Goal: Communication & Community: Answer question/provide support

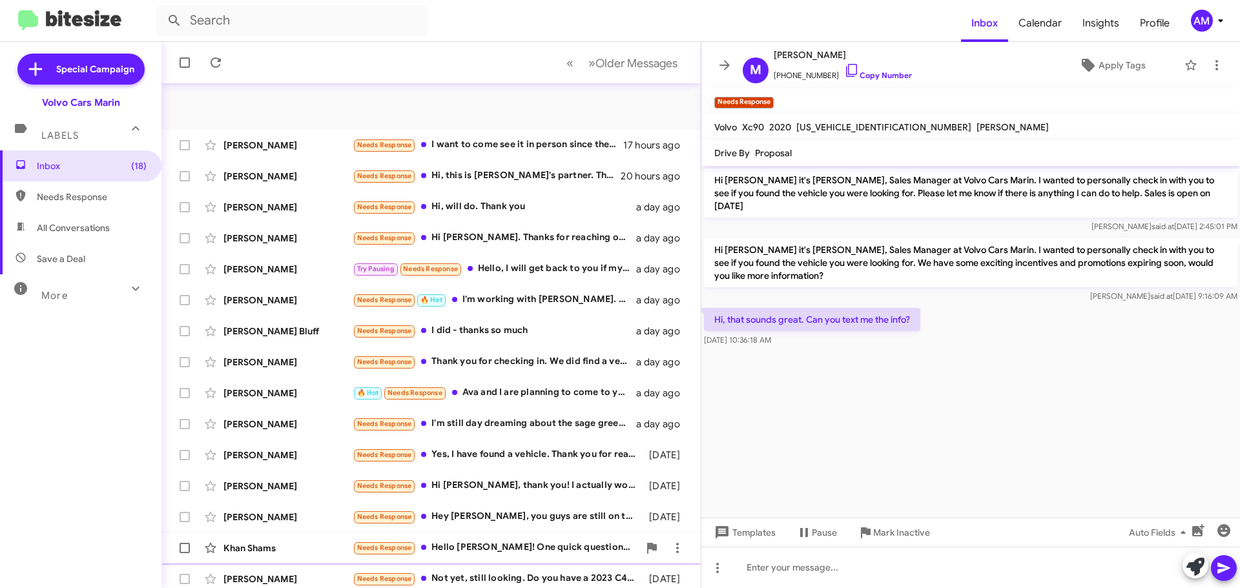
scroll to position [161, 0]
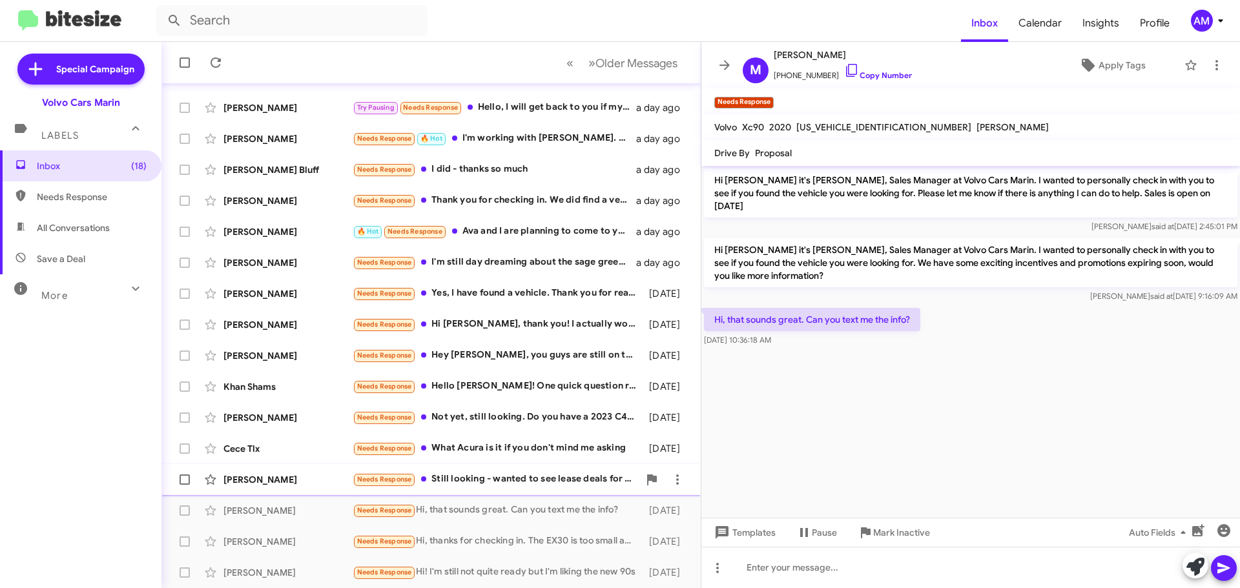
click at [309, 479] on div "[PERSON_NAME]" at bounding box center [287, 479] width 129 height 13
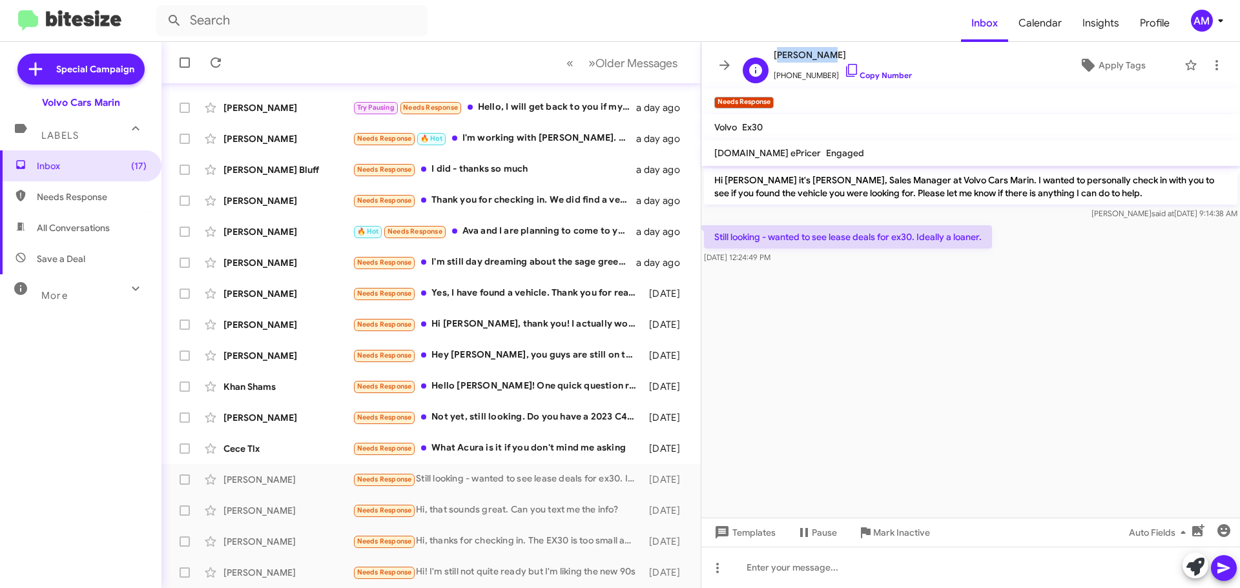
drag, startPoint x: 772, startPoint y: 55, endPoint x: 818, endPoint y: 56, distance: 45.9
click at [818, 56] on div "A [PERSON_NAME] [PHONE_NUMBER] Copy Number" at bounding box center [824, 65] width 174 height 36
copy span "[PERSON_NAME]"
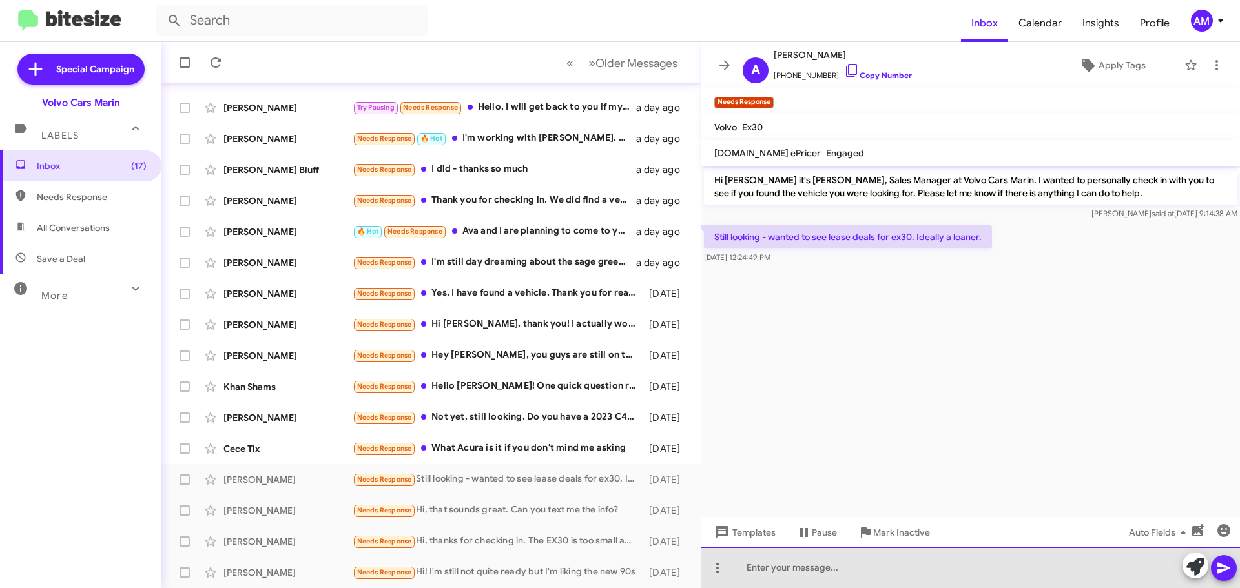
click at [773, 570] on div at bounding box center [970, 567] width 539 height 41
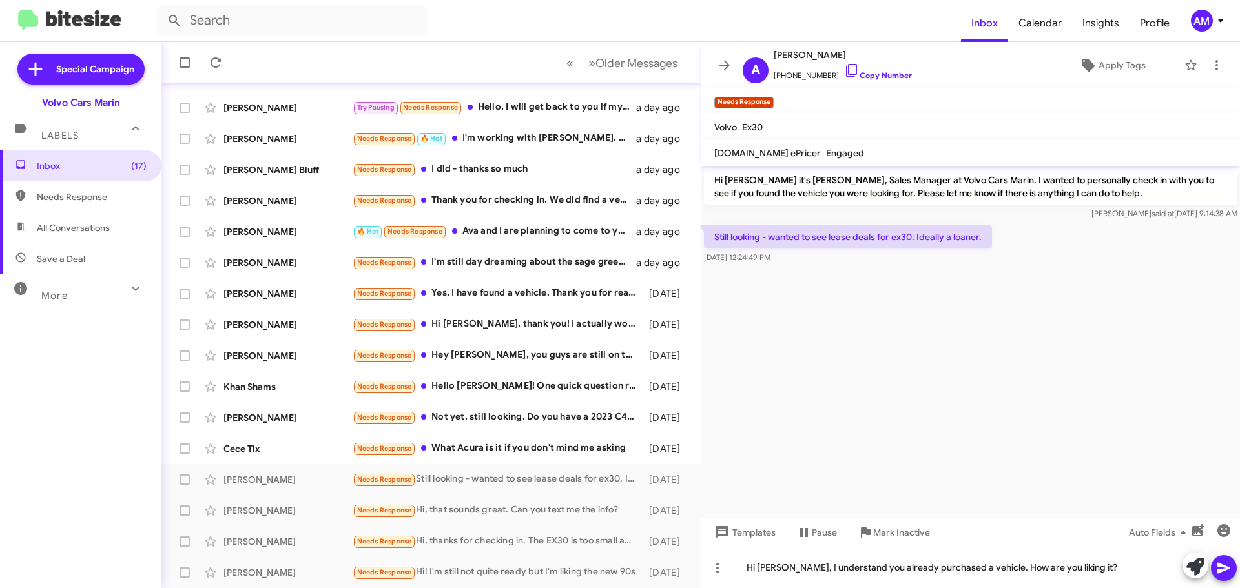
click at [1230, 570] on icon at bounding box center [1223, 568] width 15 height 15
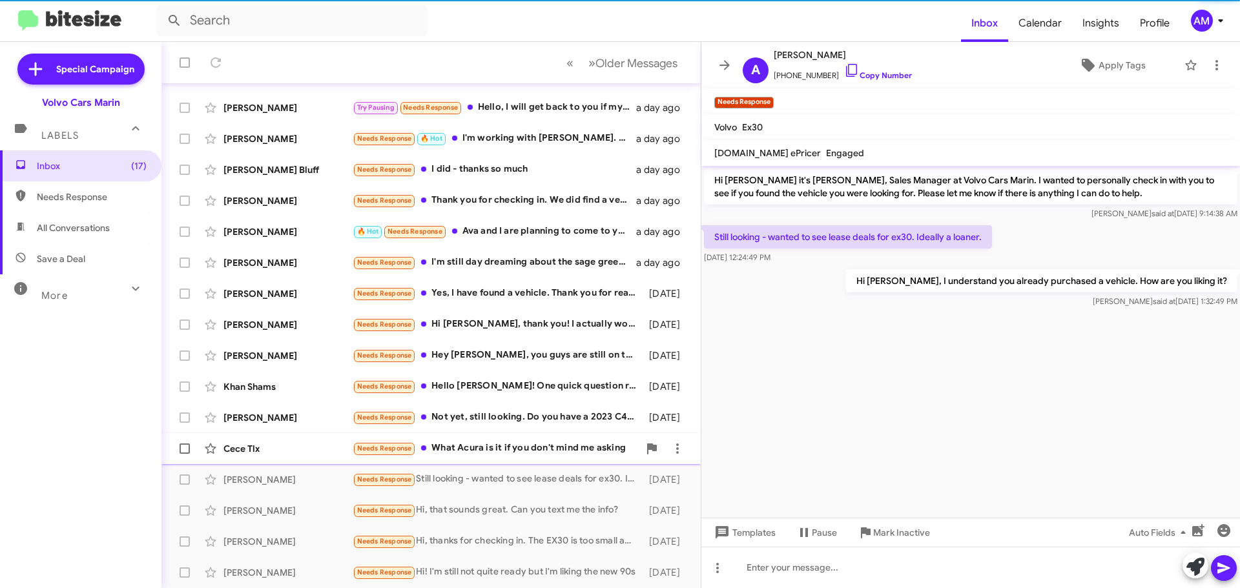
click at [255, 424] on div "[PERSON_NAME]" at bounding box center [287, 417] width 129 height 13
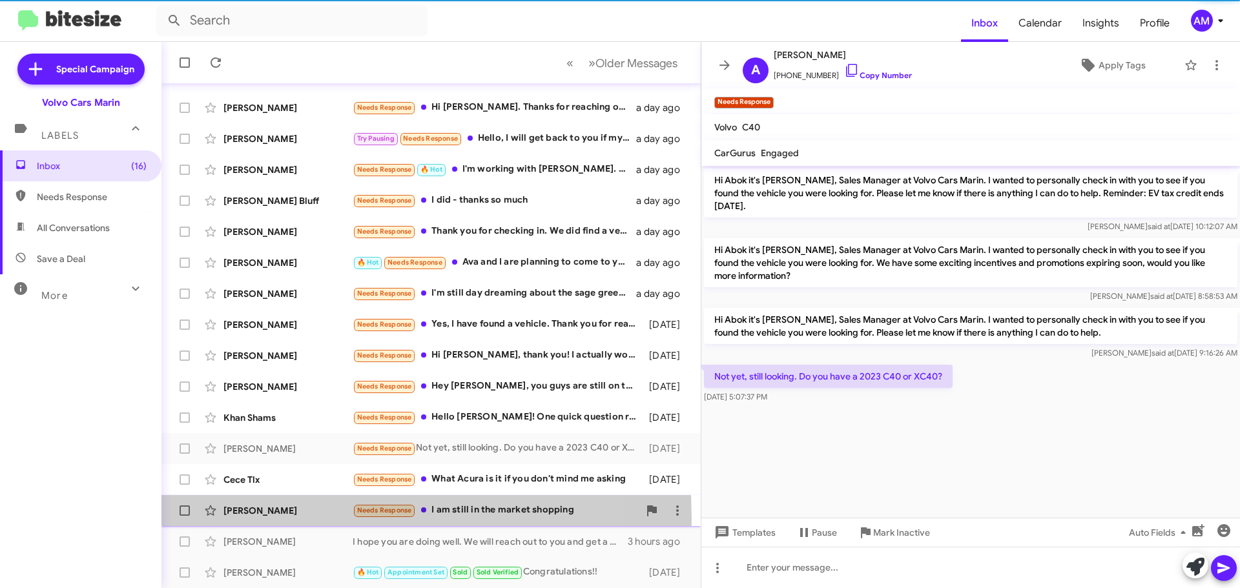
click at [249, 517] on div "[PERSON_NAME] Needs Response I am still in the market shopping [DATE]" at bounding box center [431, 511] width 519 height 26
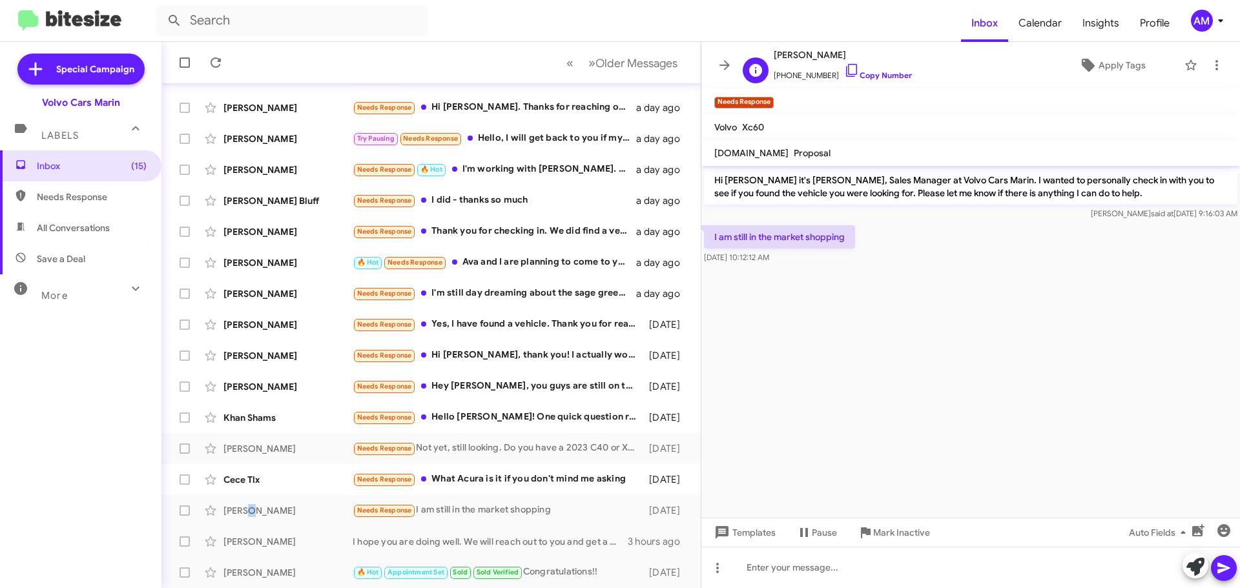
drag, startPoint x: 775, startPoint y: 56, endPoint x: 863, endPoint y: 61, distance: 87.9
click at [863, 61] on span "[PERSON_NAME]" at bounding box center [843, 54] width 138 height 15
copy span "[PERSON_NAME]"
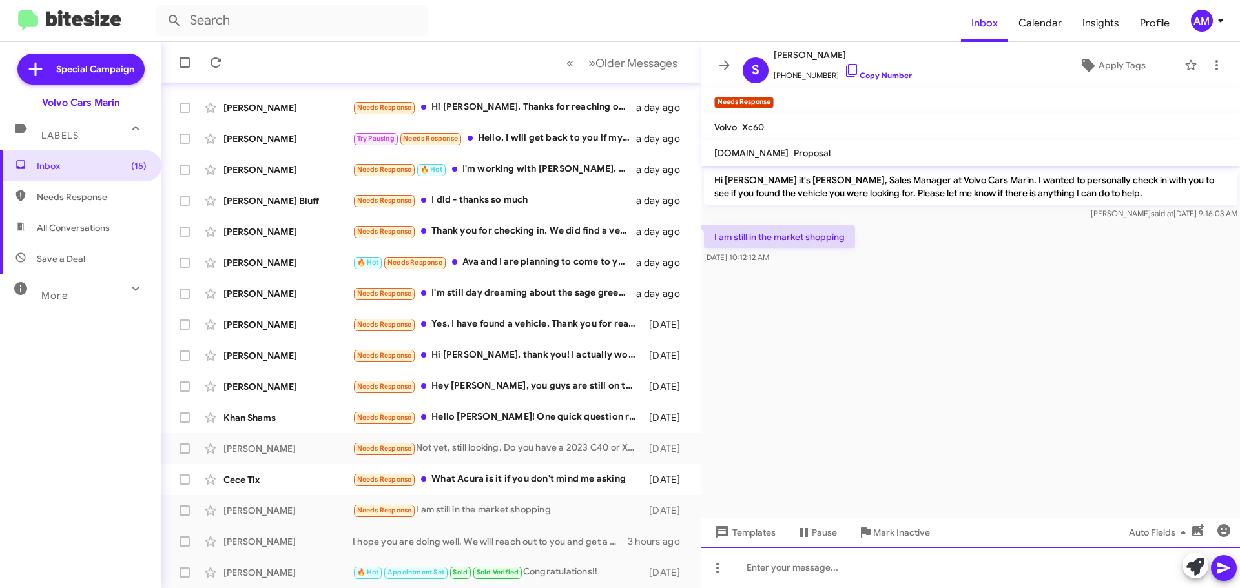
click at [800, 564] on div at bounding box center [970, 567] width 539 height 41
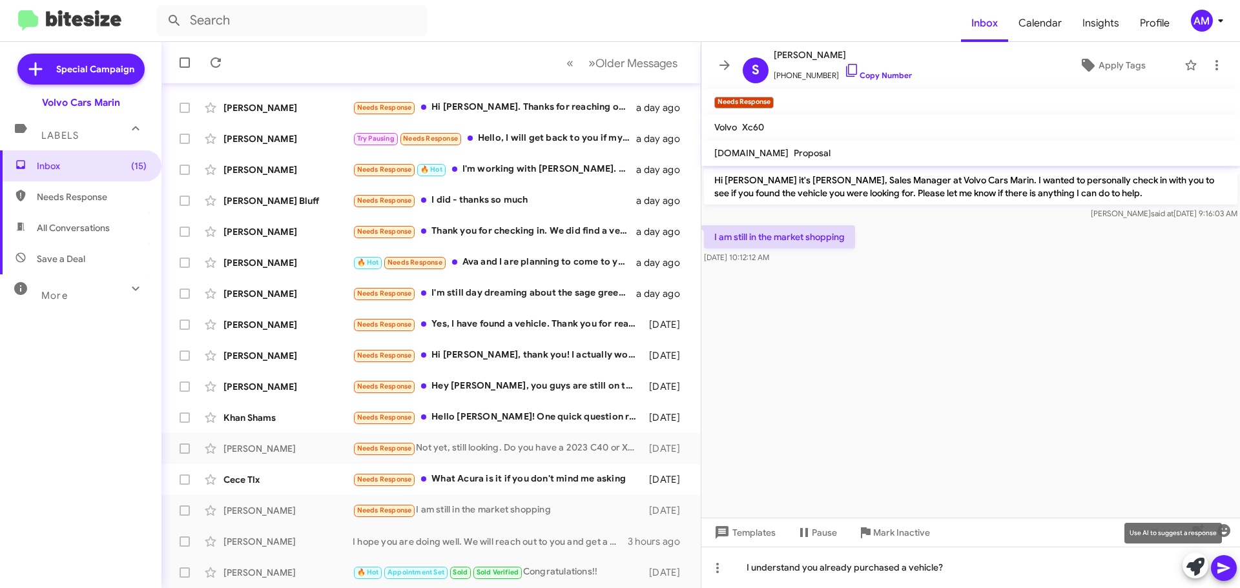
click at [1208, 569] on button at bounding box center [1195, 566] width 26 height 26
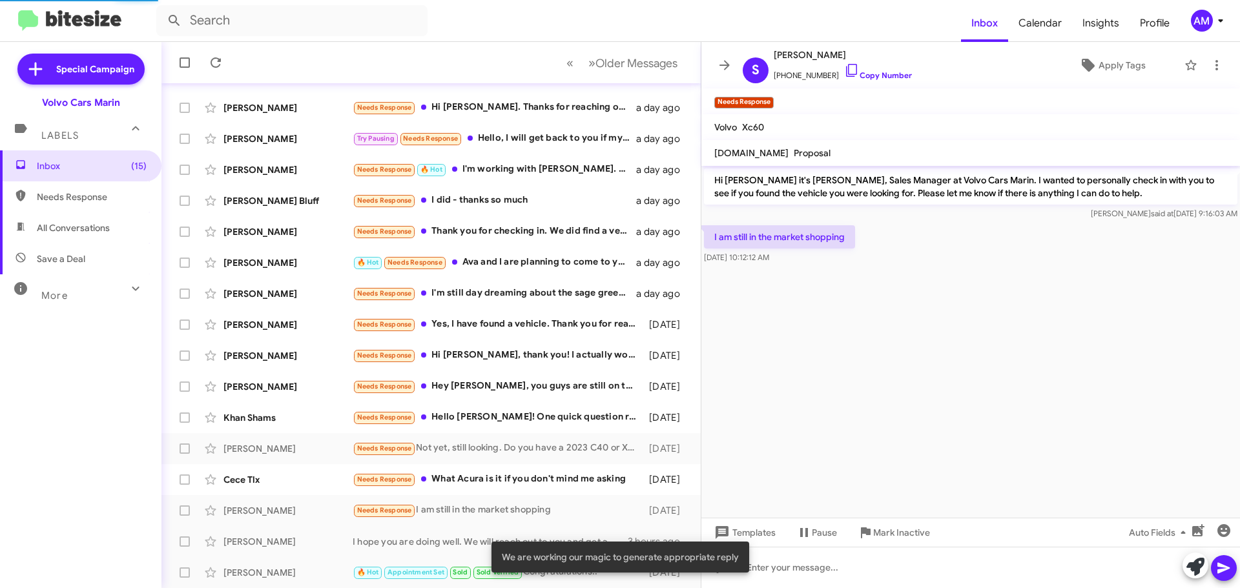
click at [1220, 568] on icon at bounding box center [1223, 568] width 15 height 15
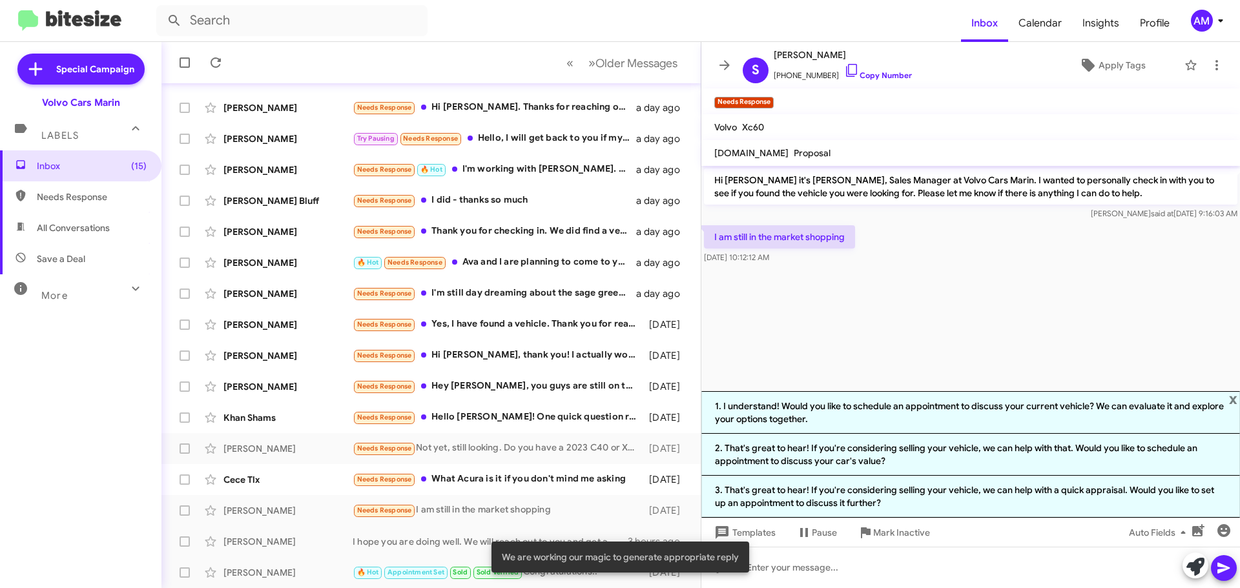
click at [931, 354] on cdk-virtual-scroll-viewport "Hi [PERSON_NAME] it's [PERSON_NAME], Sales Manager at Volvo Cars Marin. I wante…" at bounding box center [970, 278] width 539 height 225
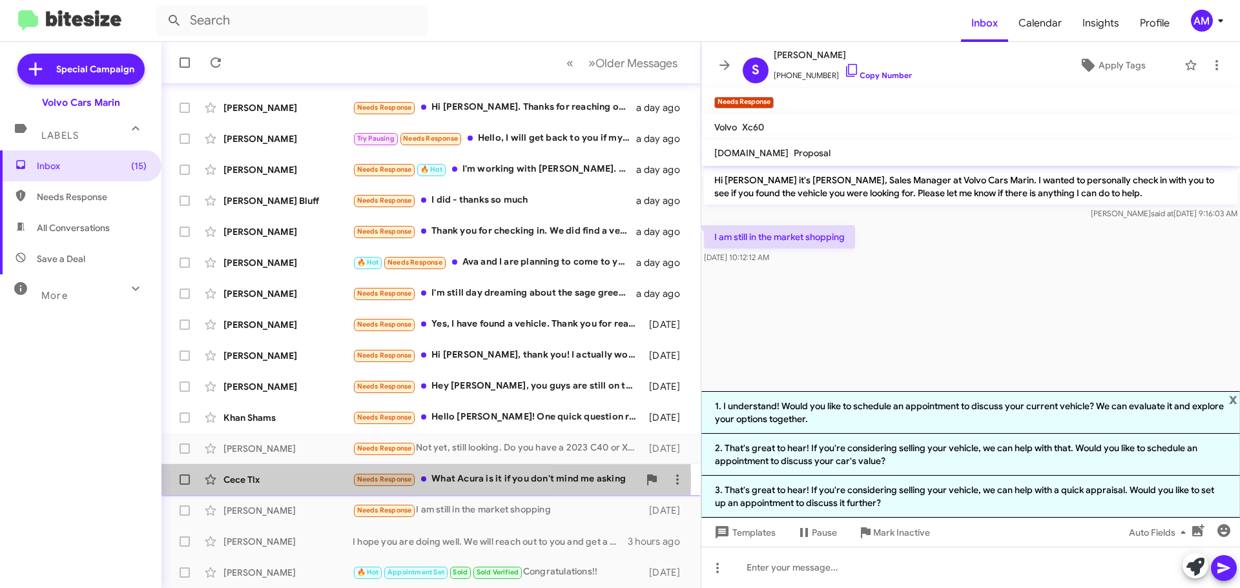
click at [293, 480] on div "Cece Tlx" at bounding box center [287, 479] width 129 height 13
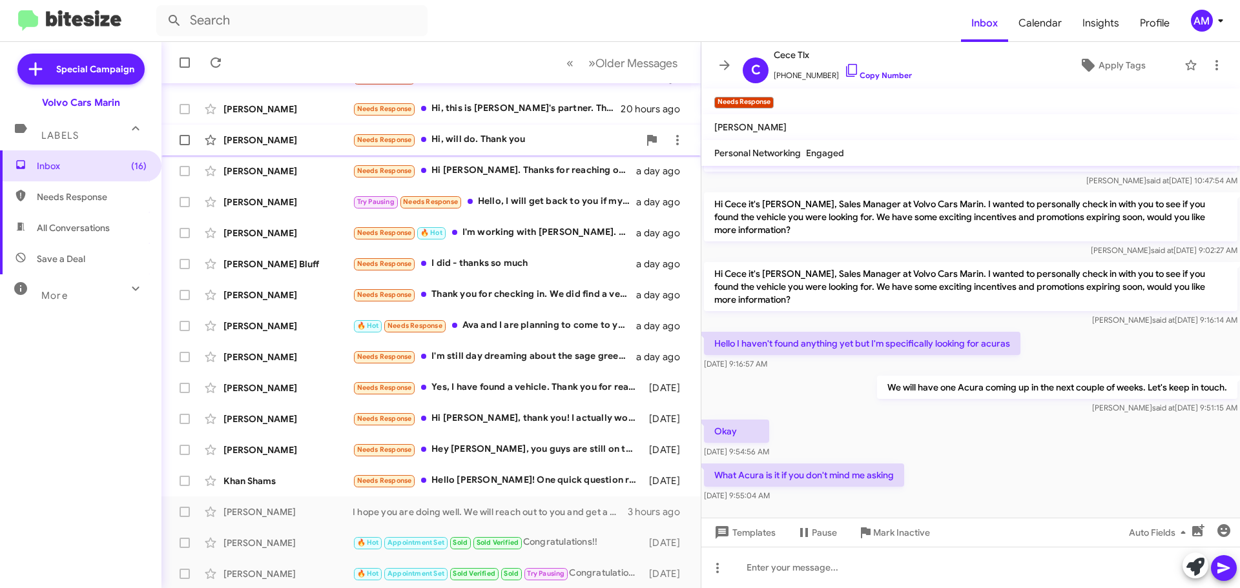
scroll to position [161, 0]
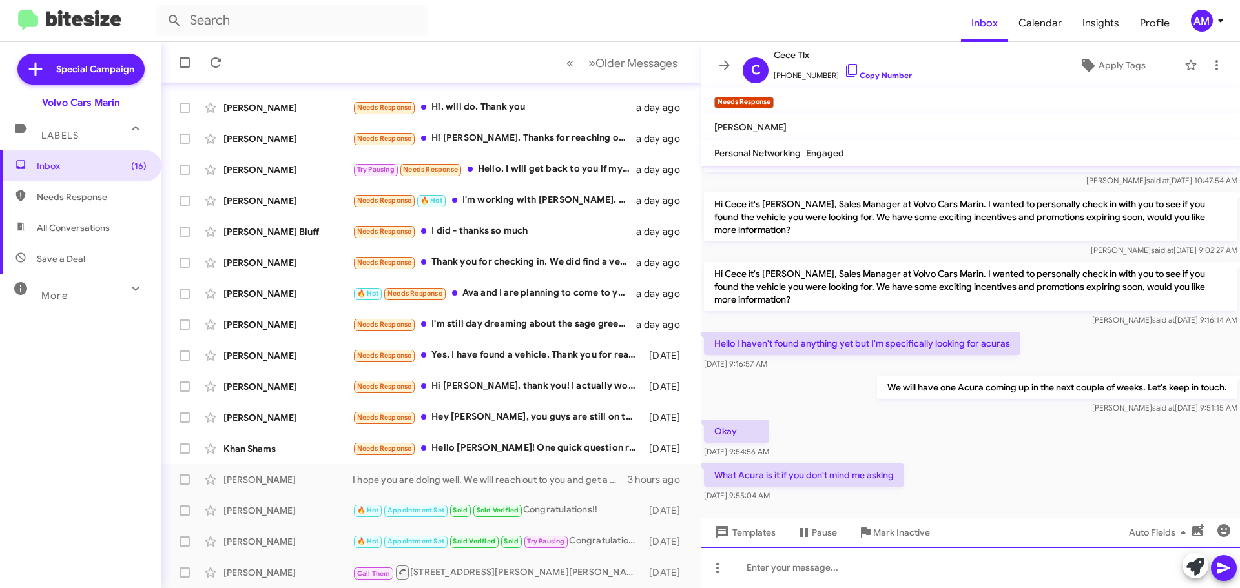
click at [813, 564] on div at bounding box center [970, 567] width 539 height 41
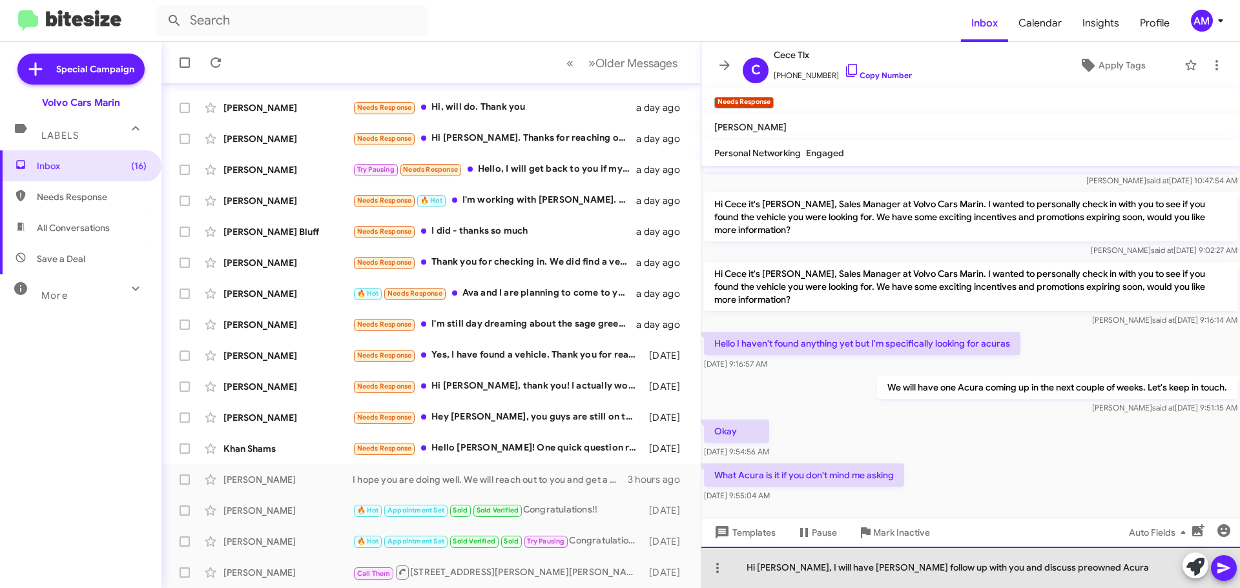
click at [1062, 569] on div "Hi [PERSON_NAME], I will have [PERSON_NAME] follow up with you and discuss preo…" at bounding box center [970, 567] width 539 height 41
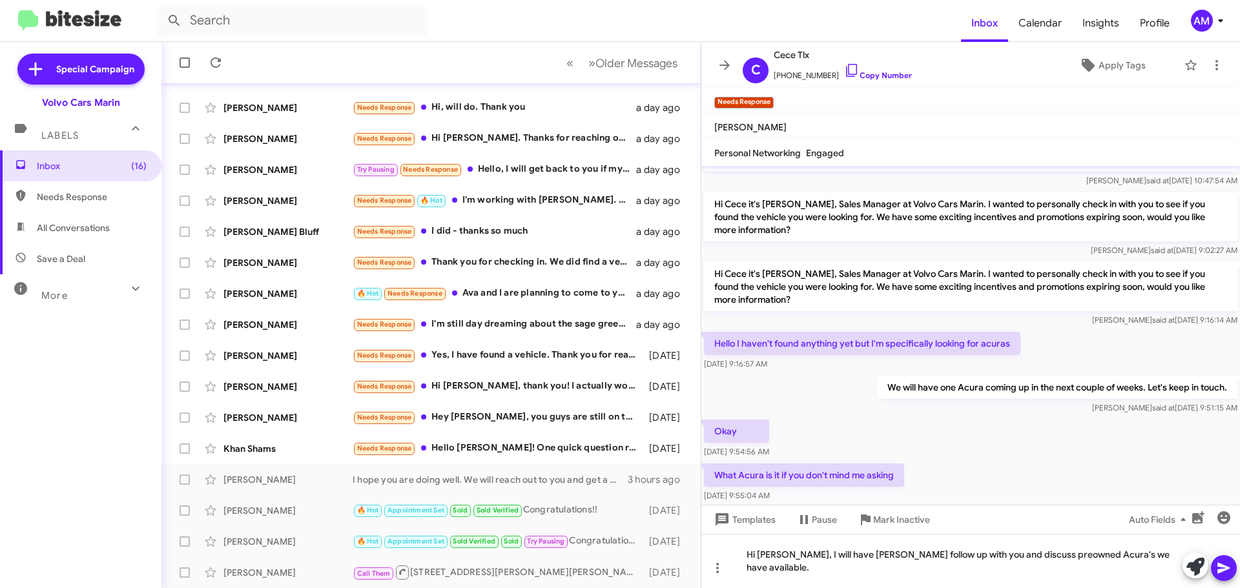
click at [1230, 566] on icon at bounding box center [1223, 568] width 15 height 15
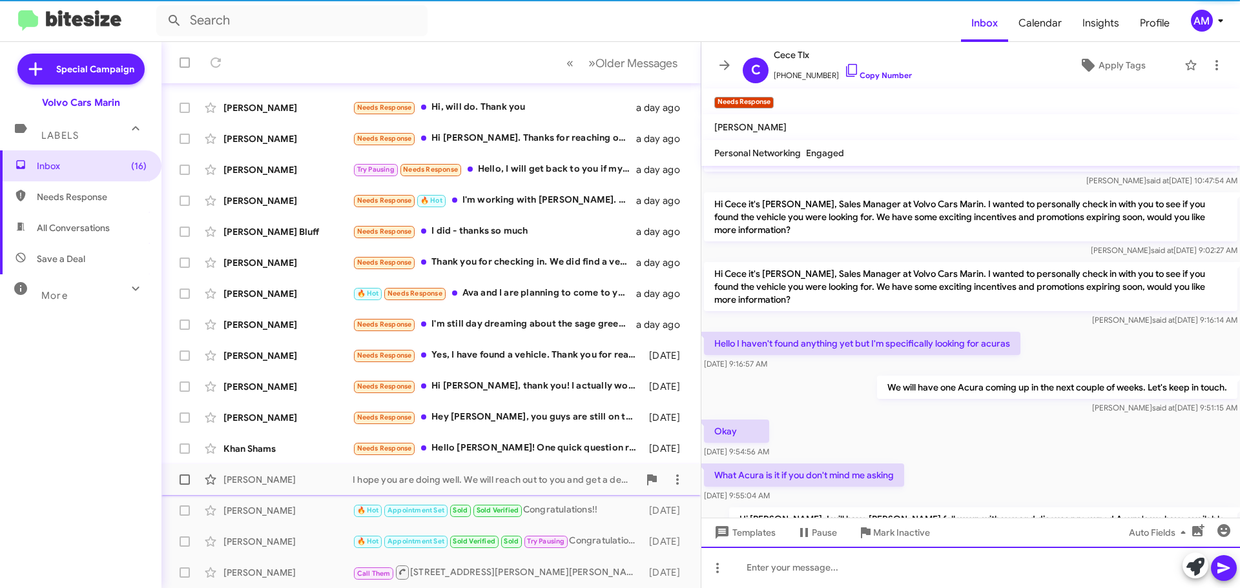
scroll to position [0, 0]
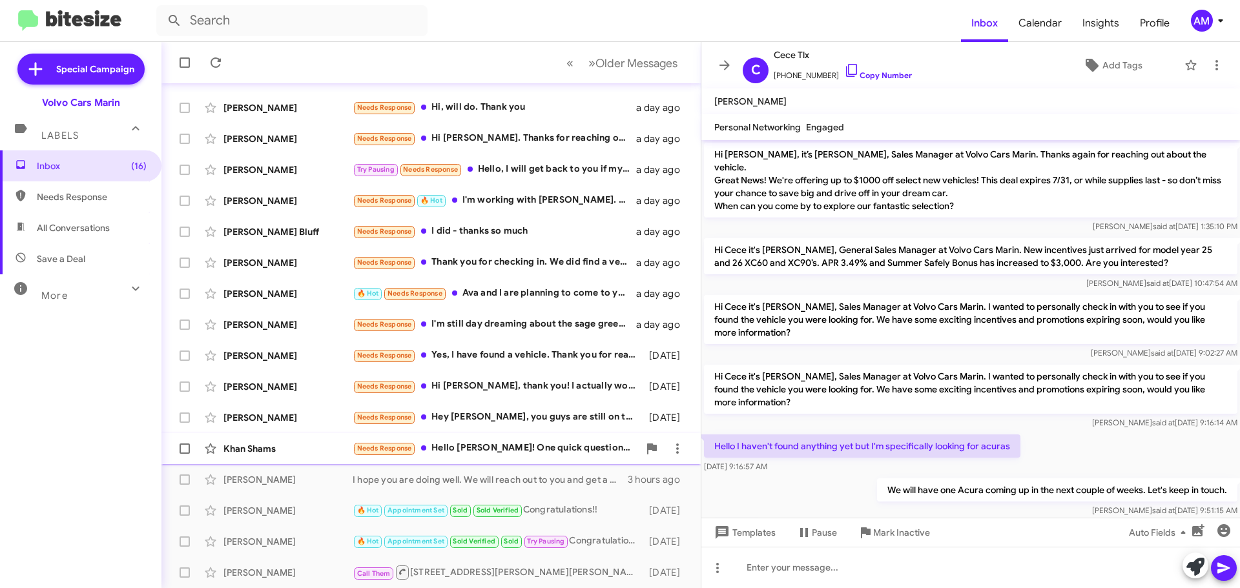
click at [268, 453] on div "Khan Shams" at bounding box center [287, 448] width 129 height 13
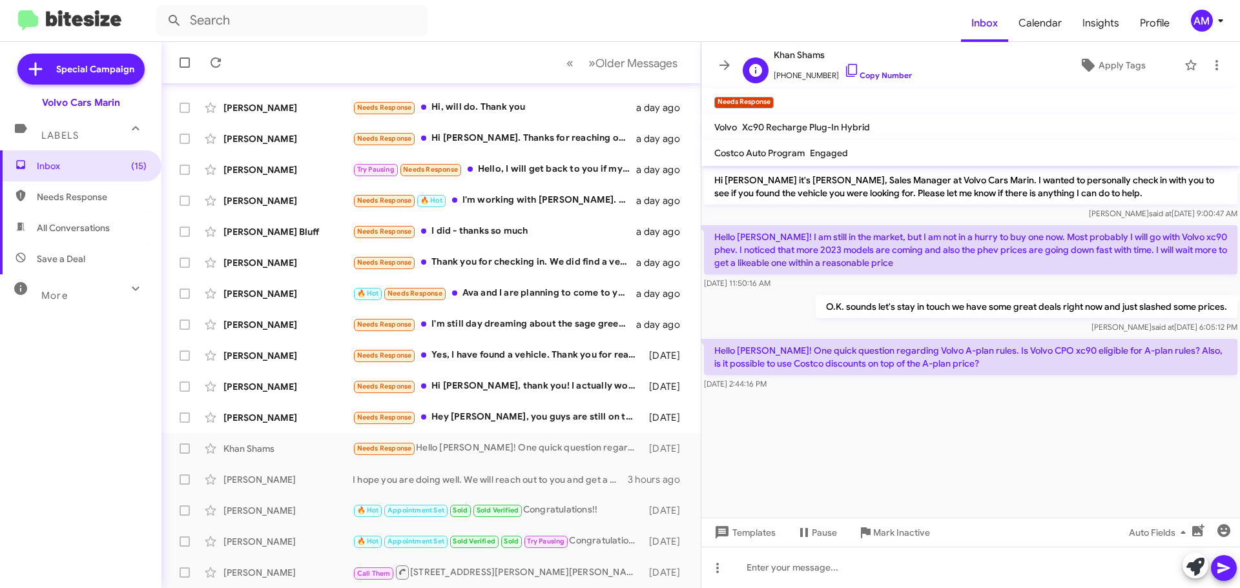
drag, startPoint x: 775, startPoint y: 57, endPoint x: 823, endPoint y: 59, distance: 48.5
click at [823, 59] on span "Khan Shams" at bounding box center [843, 54] width 138 height 15
copy span "Khan Shams"
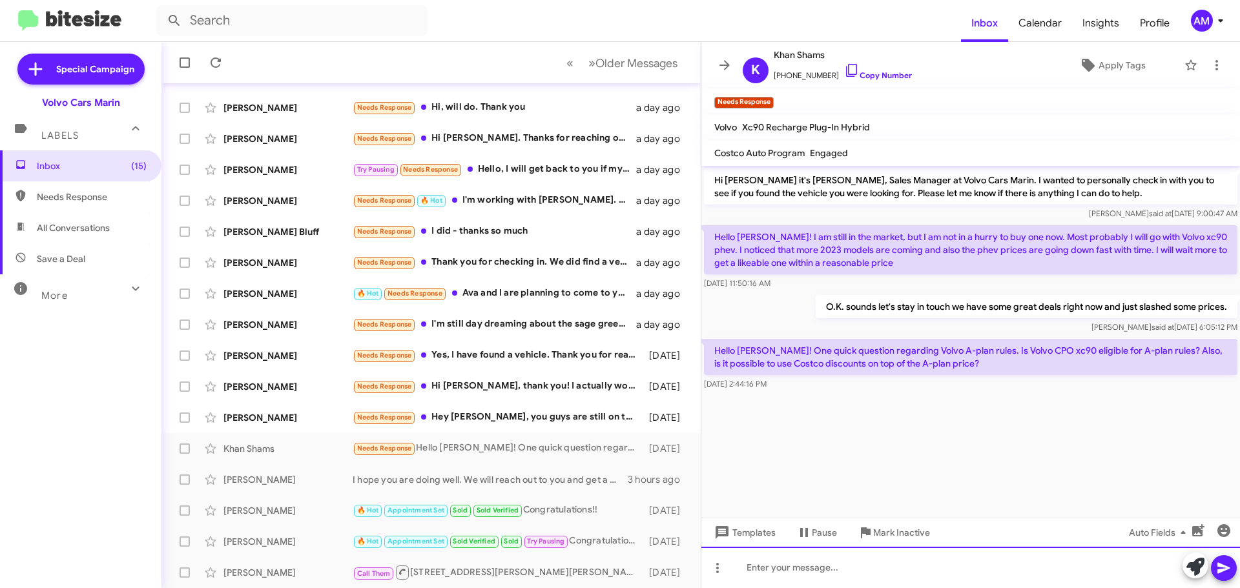
click at [745, 566] on div at bounding box center [970, 567] width 539 height 41
click at [1080, 582] on div "Hi [PERSON_NAME], I will have [PERSON_NAME] reach out to you to go over the par…" at bounding box center [970, 567] width 539 height 41
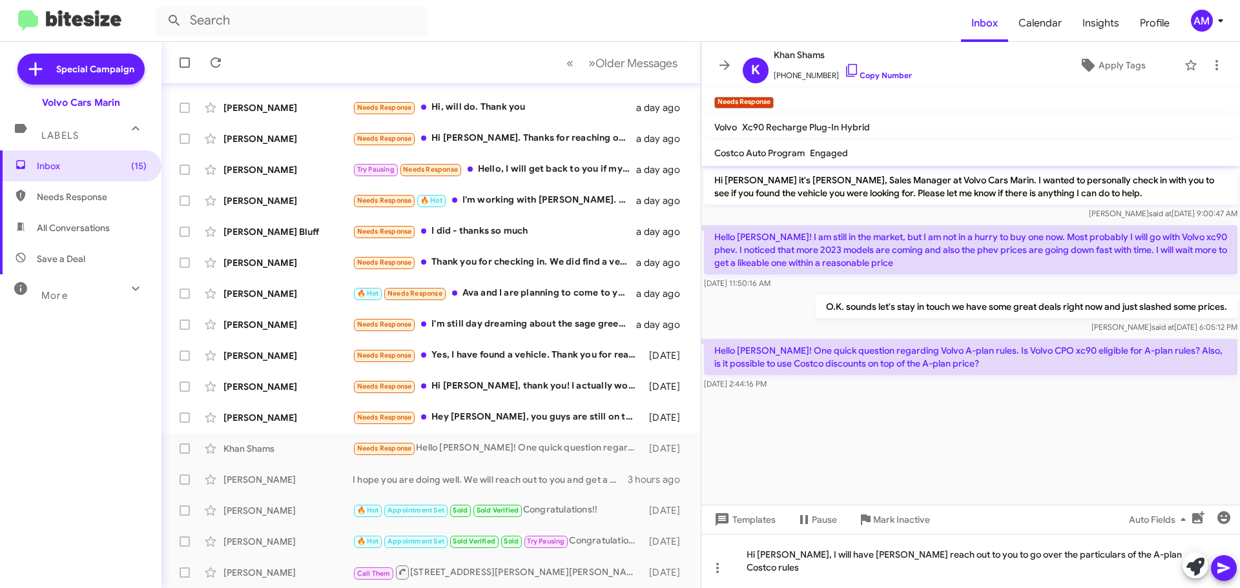
click at [1226, 573] on icon at bounding box center [1223, 568] width 15 height 15
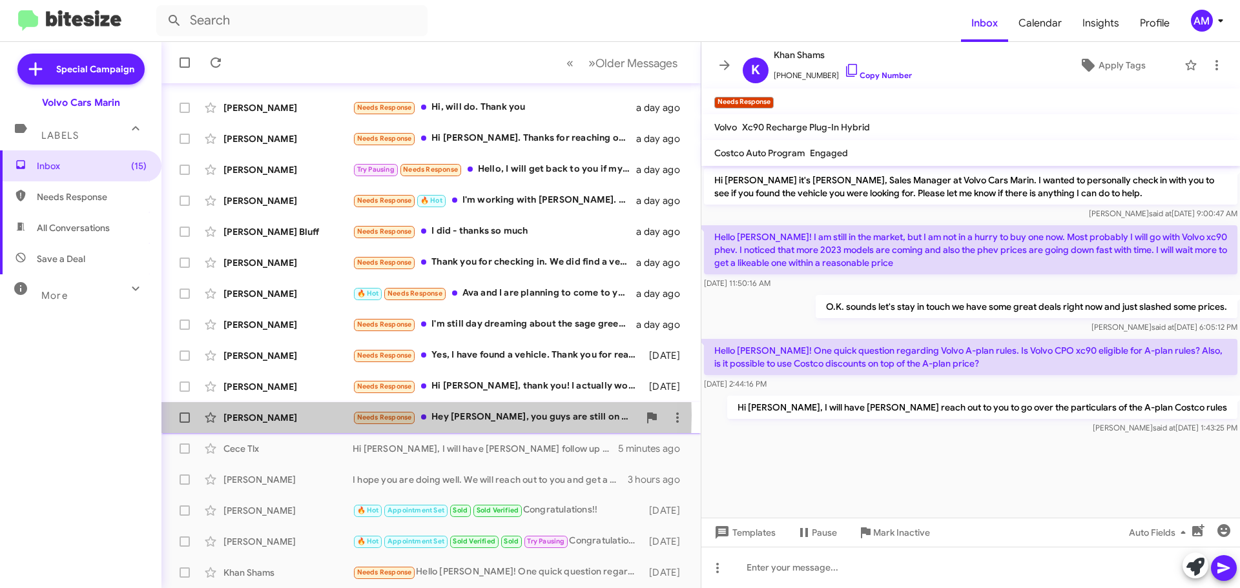
click at [274, 416] on div "[PERSON_NAME]" at bounding box center [287, 417] width 129 height 13
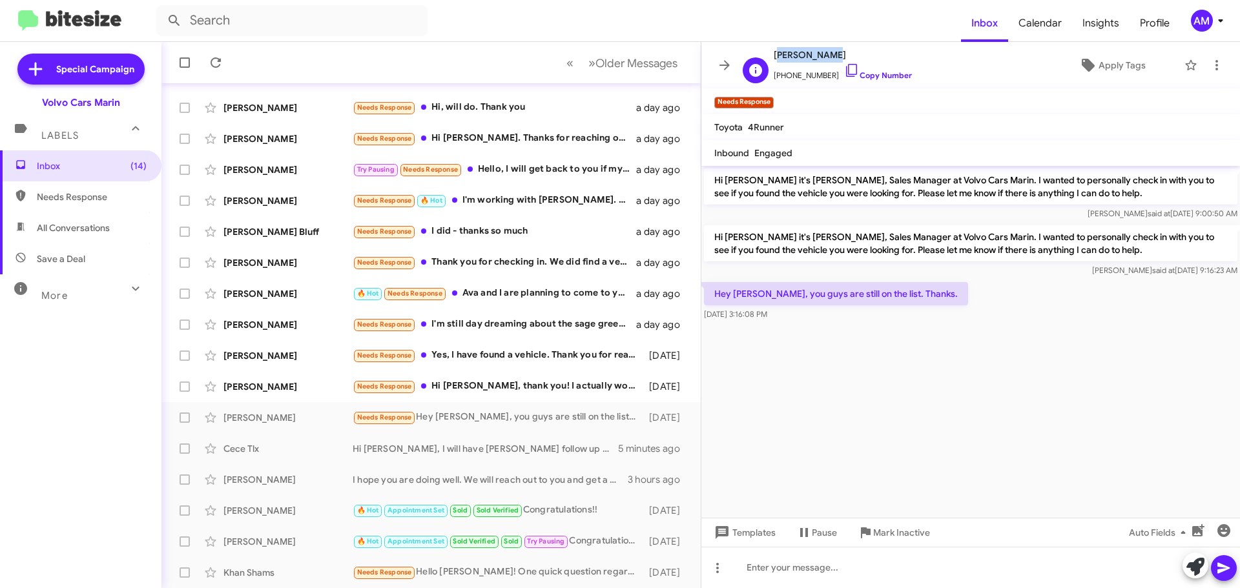
drag, startPoint x: 776, startPoint y: 53, endPoint x: 819, endPoint y: 54, distance: 43.3
click at [819, 54] on span "[PERSON_NAME]" at bounding box center [843, 54] width 138 height 15
copy span "[PERSON_NAME]"
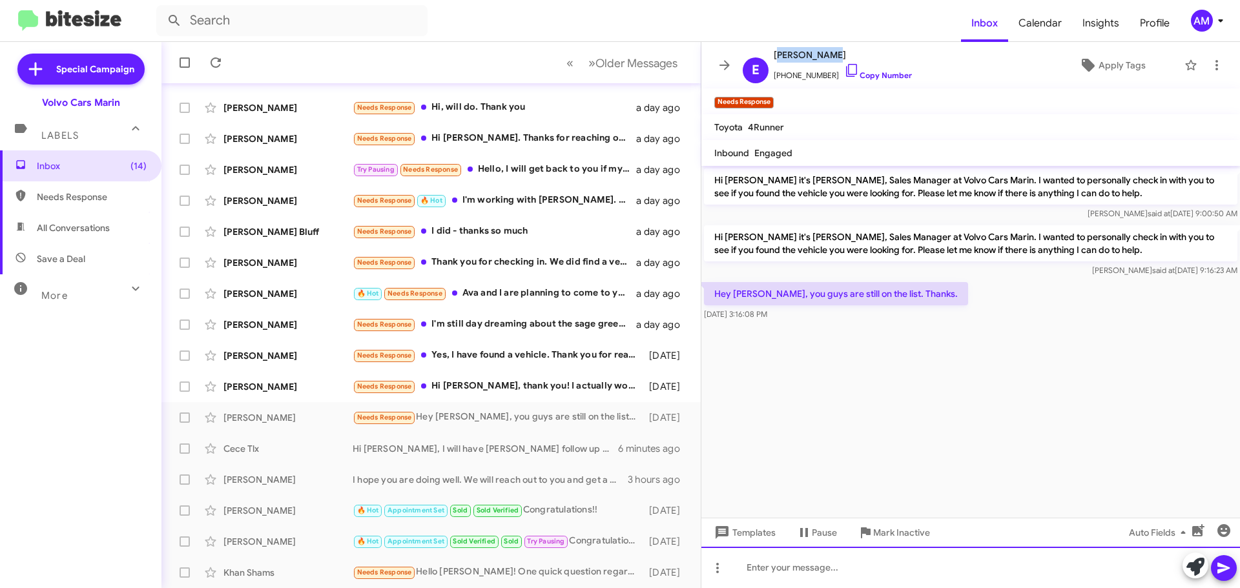
click at [789, 564] on div at bounding box center [970, 567] width 539 height 41
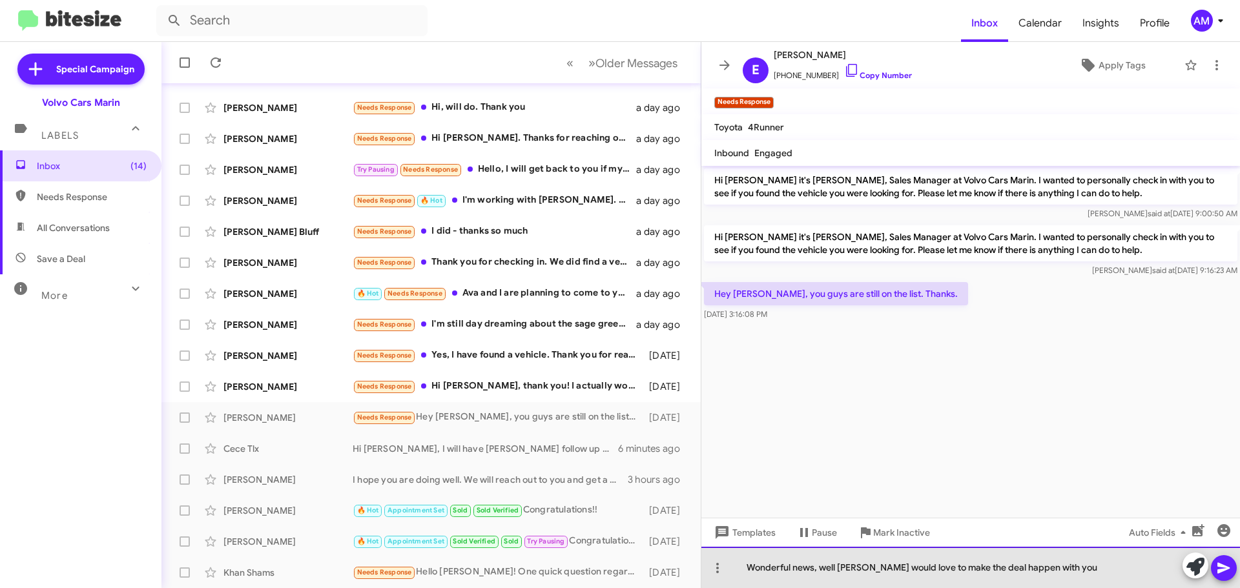
click at [960, 568] on div "Wonderful news, well [PERSON_NAME] would love to make the deal happen with you" at bounding box center [970, 567] width 539 height 41
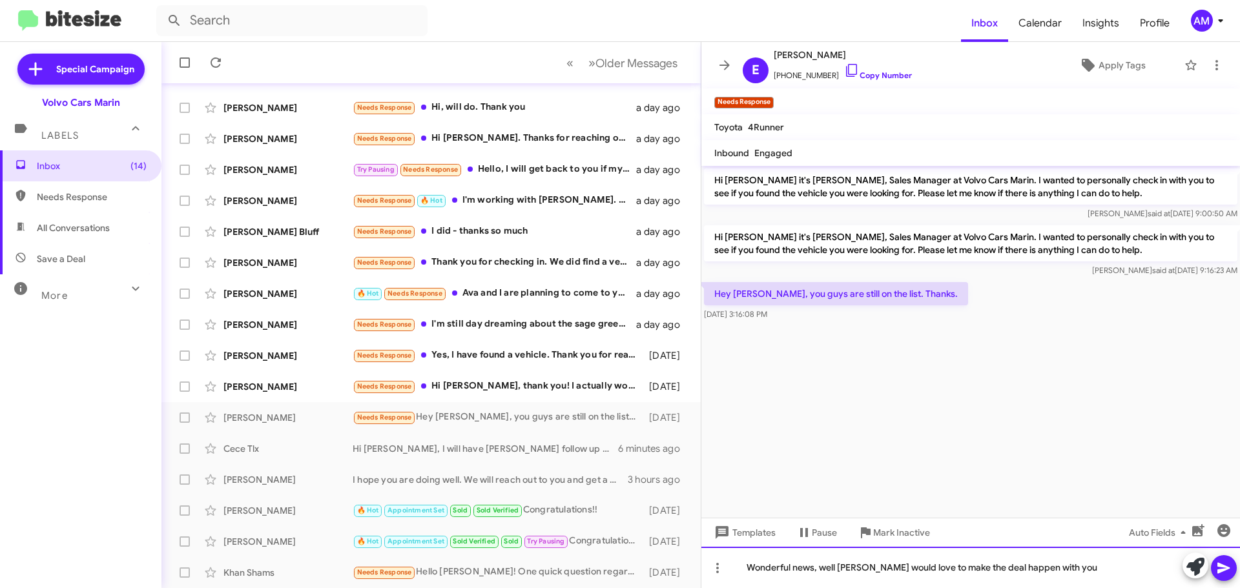
click at [962, 569] on div "Wonderful news, well [PERSON_NAME] would love to make the deal happen with you" at bounding box center [970, 567] width 539 height 41
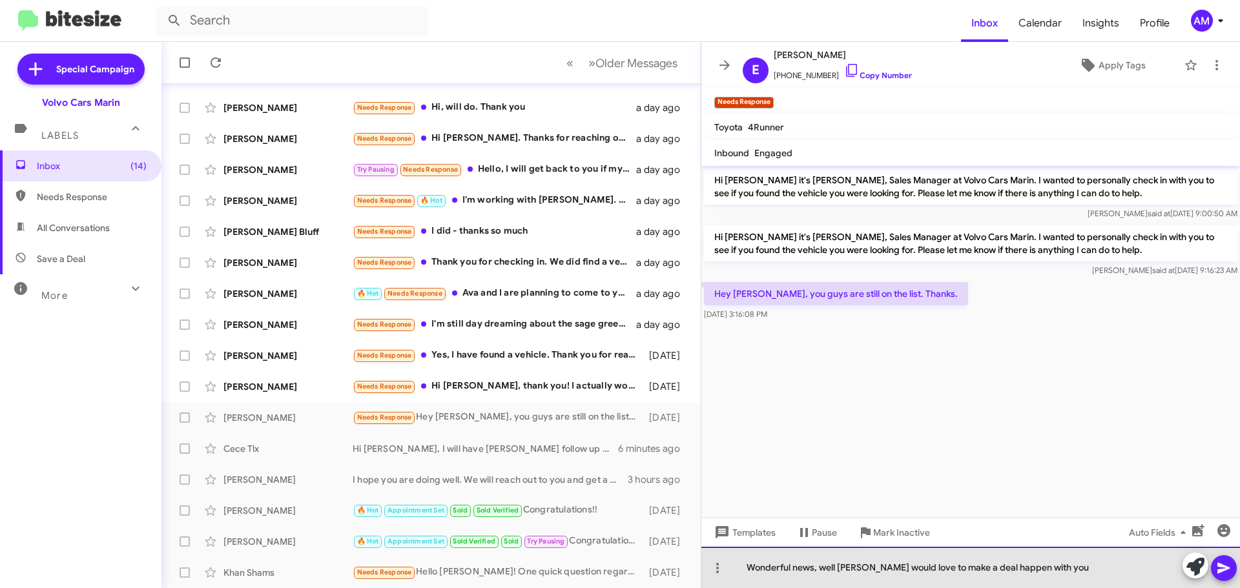
click at [1048, 571] on div "Wonderful news, well [PERSON_NAME] would love to make a deal happen with you" at bounding box center [970, 567] width 539 height 41
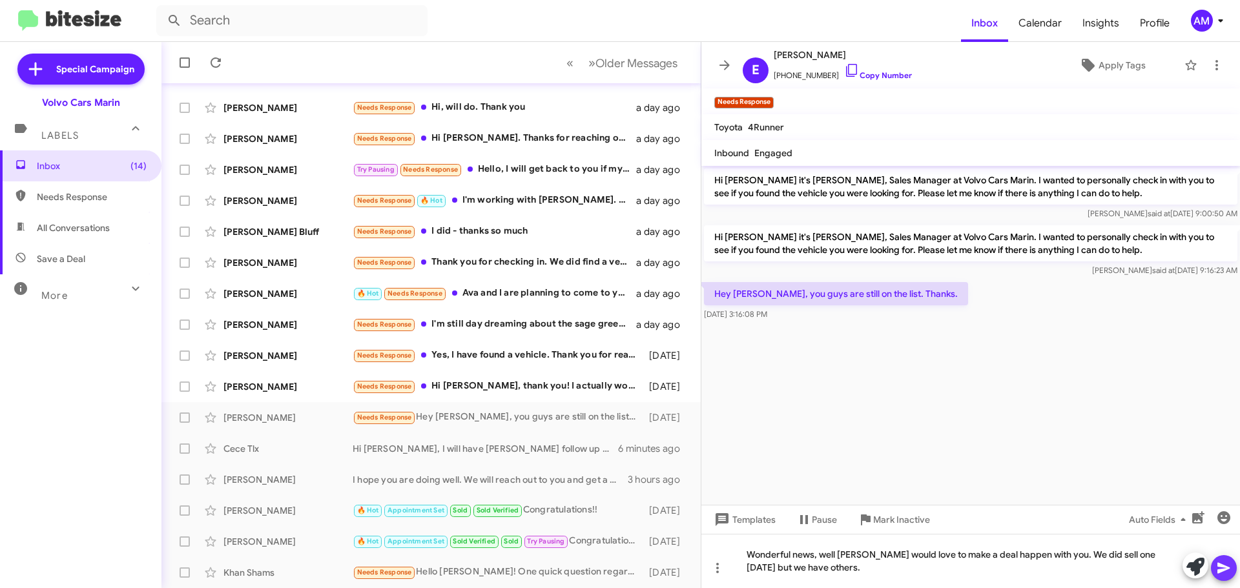
click at [1224, 574] on icon at bounding box center [1223, 568] width 15 height 15
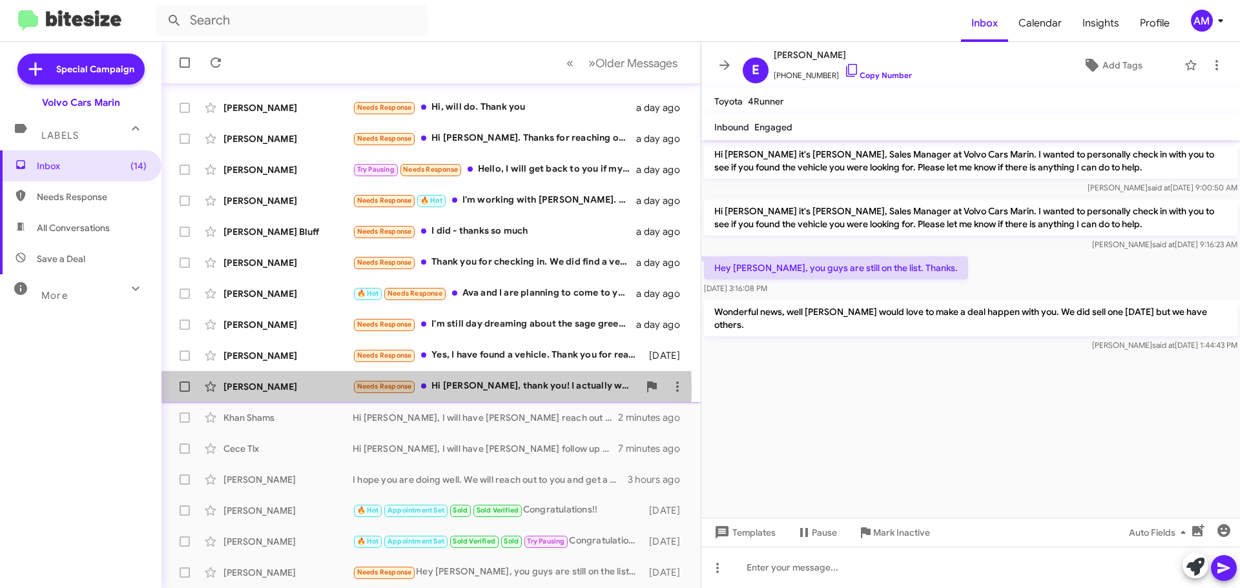
click at [271, 389] on div "[PERSON_NAME]" at bounding box center [287, 386] width 129 height 13
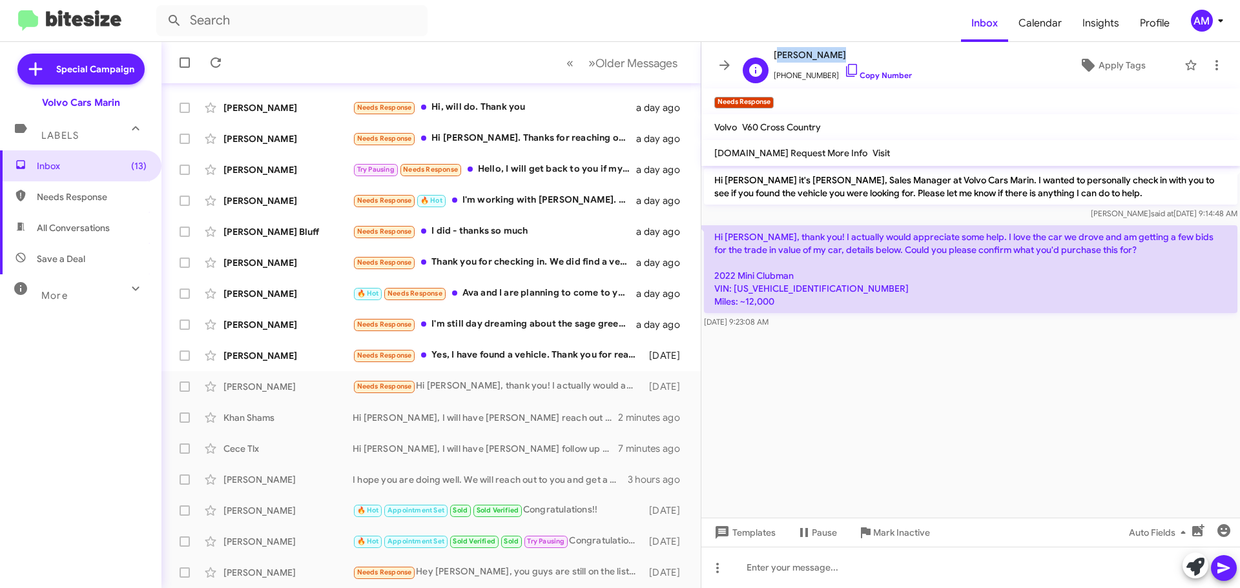
drag, startPoint x: 774, startPoint y: 56, endPoint x: 830, endPoint y: 57, distance: 56.9
click at [830, 57] on span "[PERSON_NAME]" at bounding box center [843, 54] width 138 height 15
copy span "[PERSON_NAME]"
drag, startPoint x: 733, startPoint y: 289, endPoint x: 839, endPoint y: 294, distance: 106.0
click at [839, 294] on p "Hi [PERSON_NAME], thank you! I actually would appreciate some help. I love the …" at bounding box center [970, 269] width 533 height 88
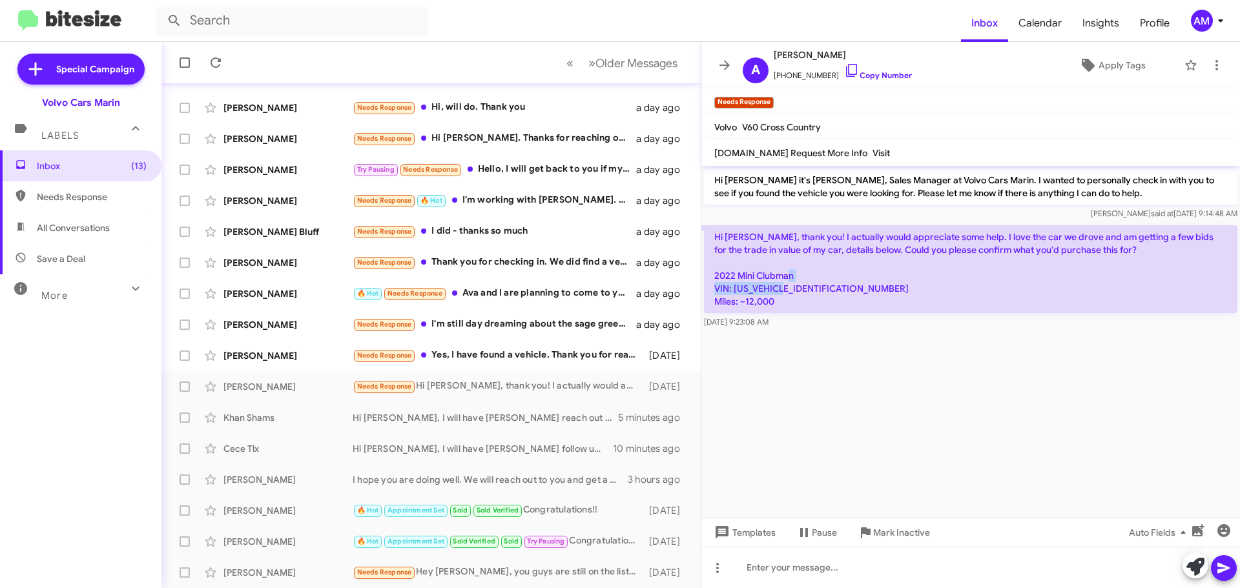
copy p "[US_VEHICLE_IDENTIFICATION_NUMBER]"
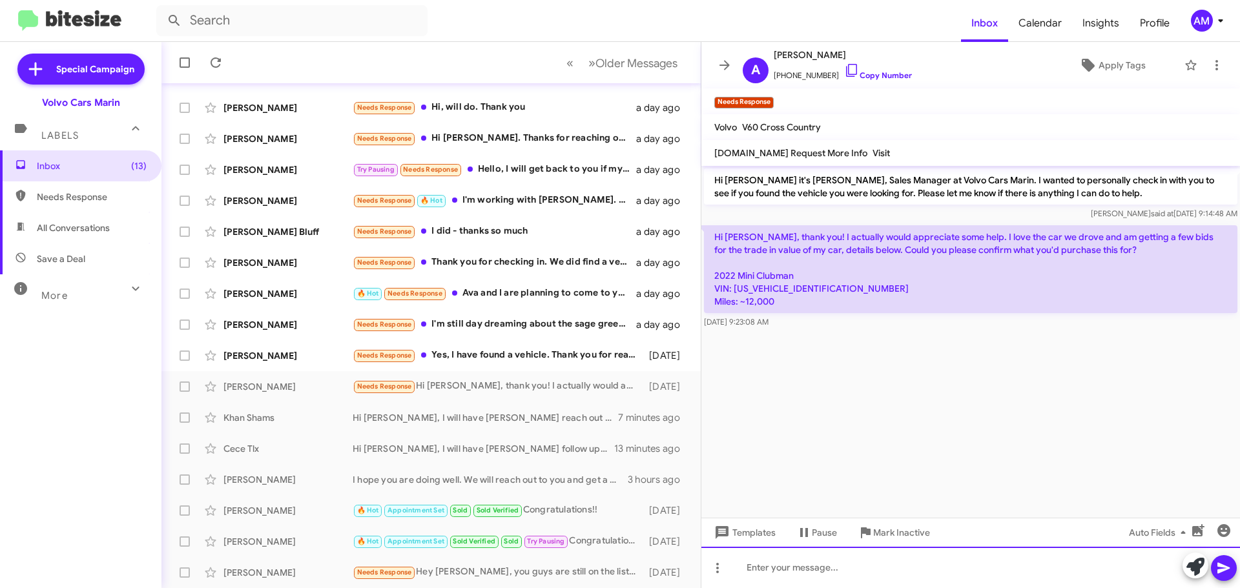
click at [829, 566] on div at bounding box center [970, 567] width 539 height 41
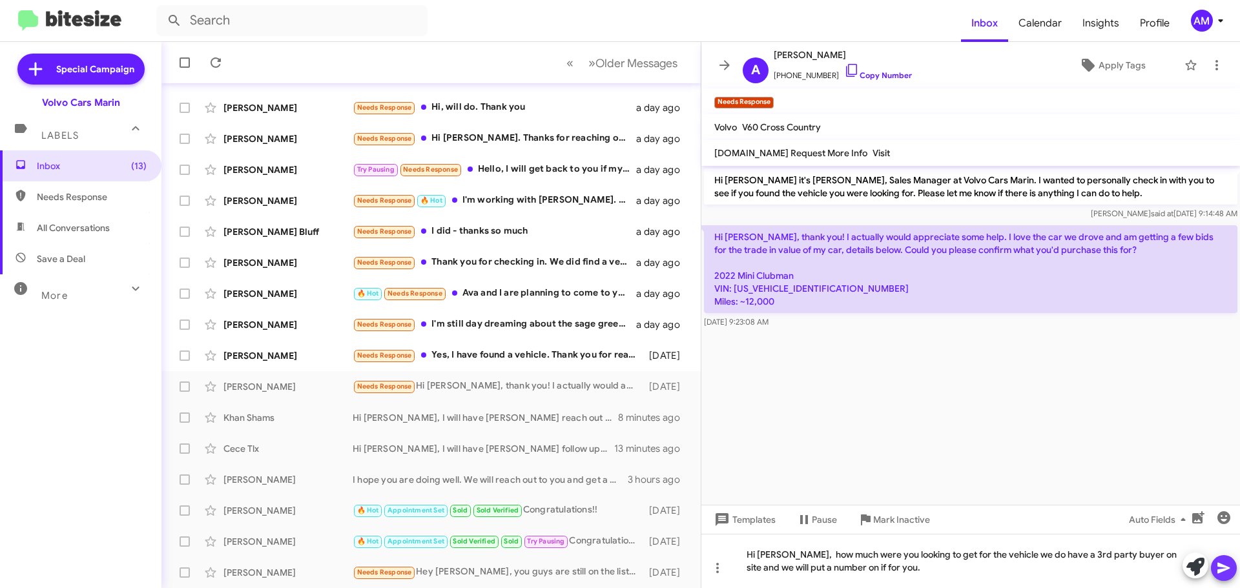
click at [1217, 579] on span at bounding box center [1223, 568] width 15 height 26
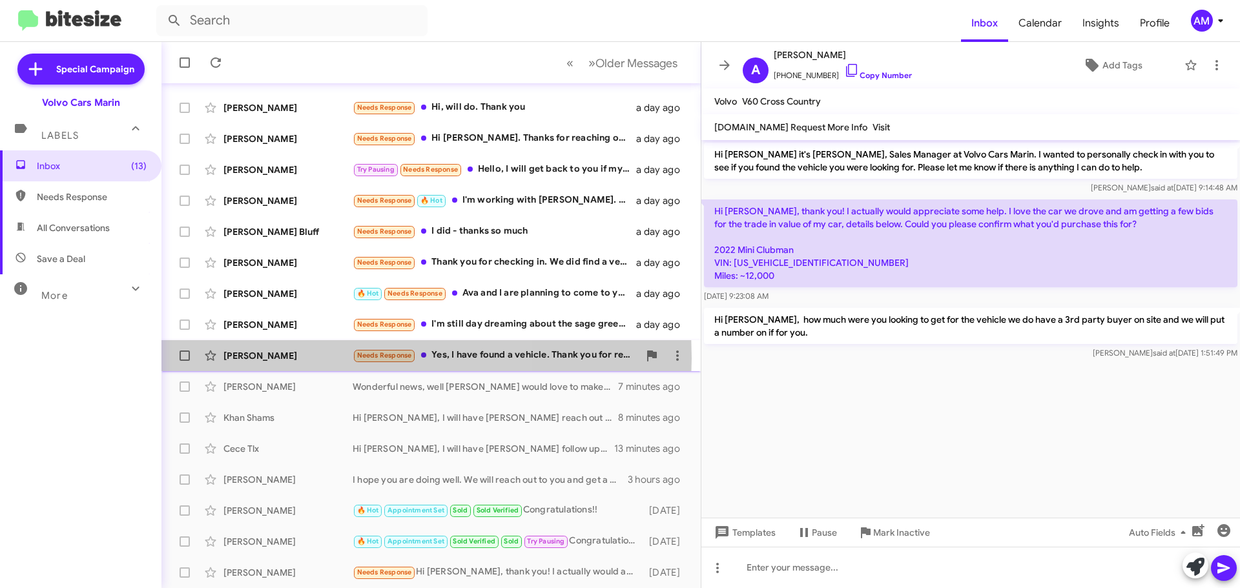
click at [284, 358] on div "[PERSON_NAME]" at bounding box center [287, 355] width 129 height 13
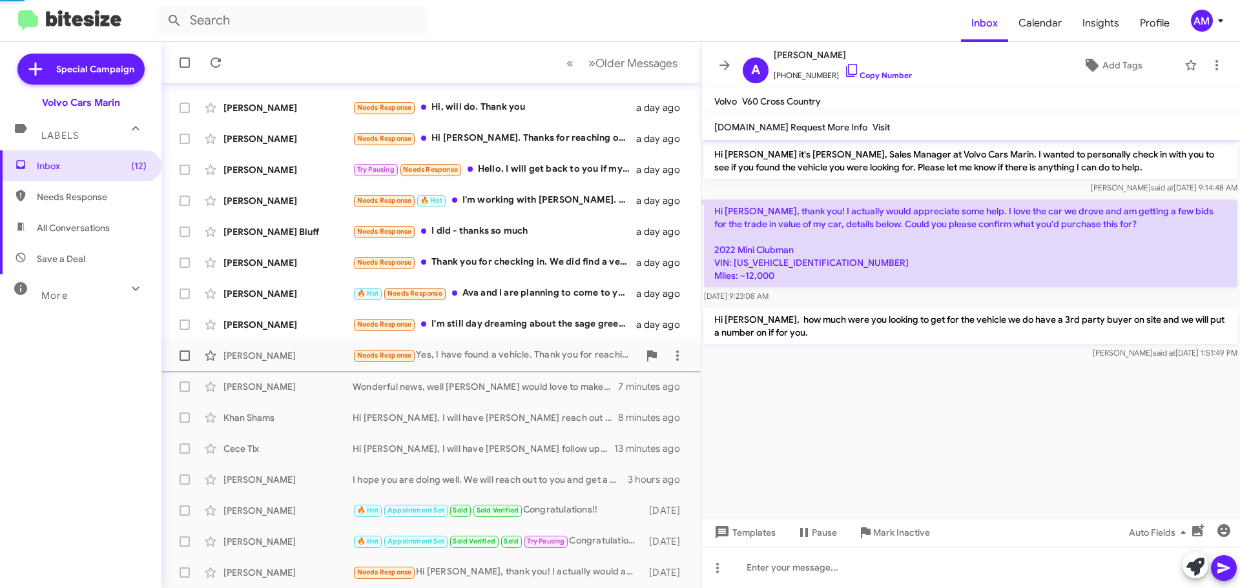
scroll to position [120, 0]
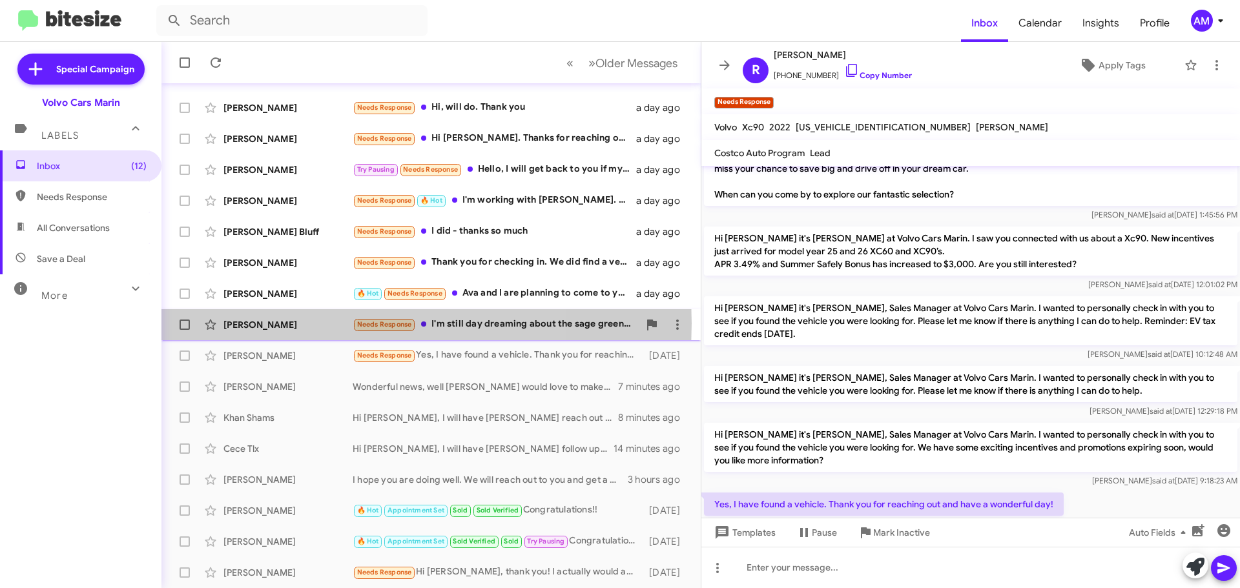
click at [300, 324] on div "[PERSON_NAME]" at bounding box center [287, 324] width 129 height 13
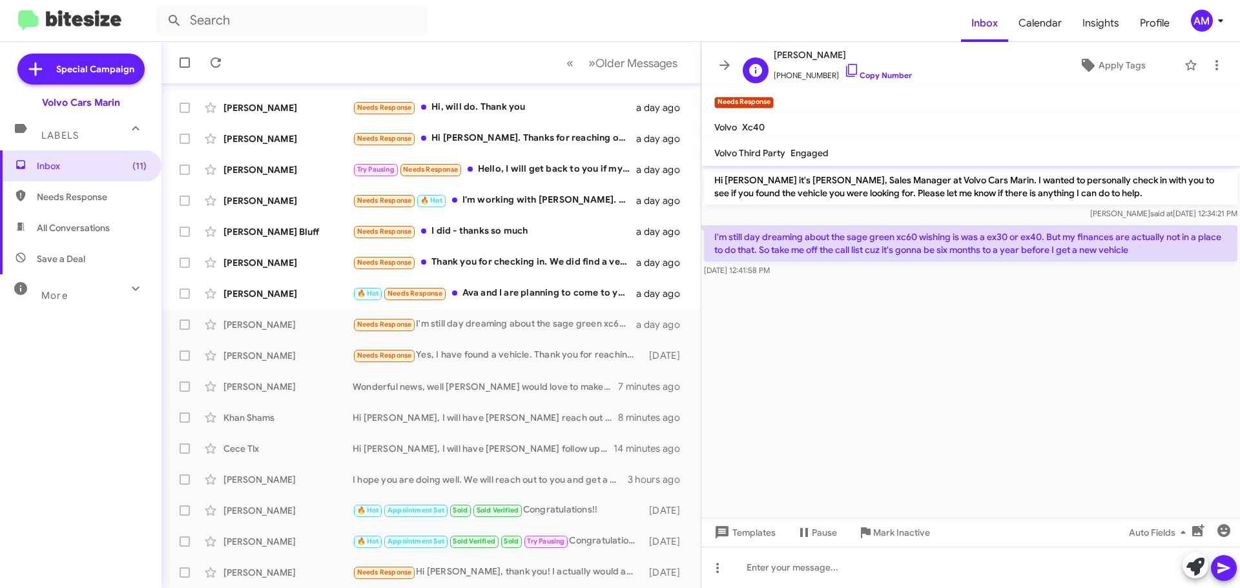
drag, startPoint x: 776, startPoint y: 57, endPoint x: 851, endPoint y: 57, distance: 74.9
click at [851, 57] on span "[PERSON_NAME]" at bounding box center [843, 54] width 138 height 15
copy span "[PERSON_NAME]"
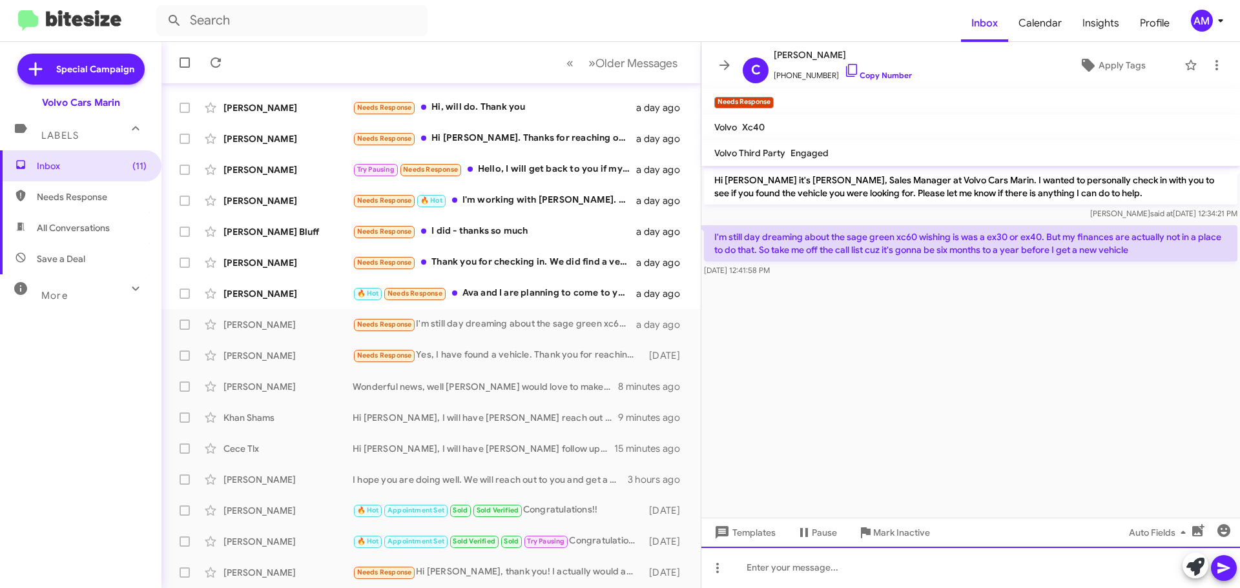
click at [836, 557] on div at bounding box center [970, 567] width 539 height 41
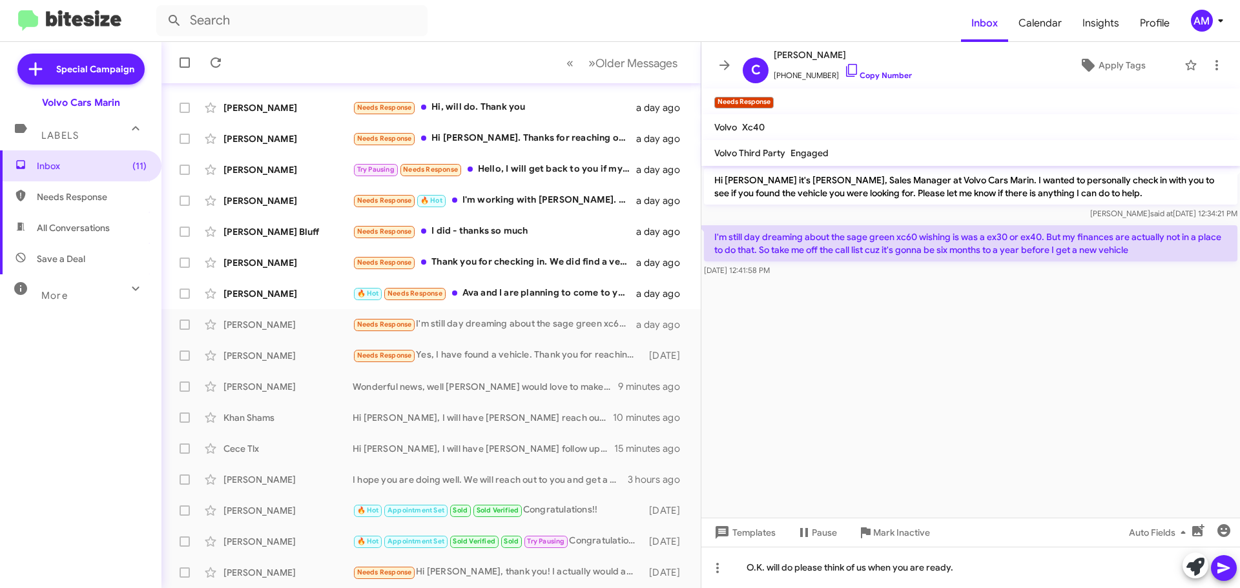
click at [1224, 570] on icon at bounding box center [1223, 568] width 12 height 11
